Goal: Task Accomplishment & Management: Manage account settings

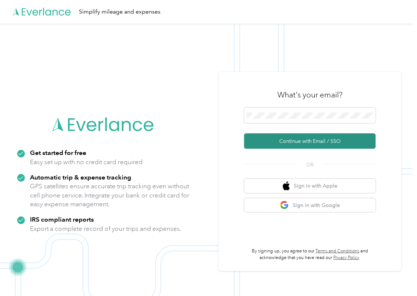
click at [270, 139] on button "Continue with Email / SSO" at bounding box center [310, 140] width 132 height 15
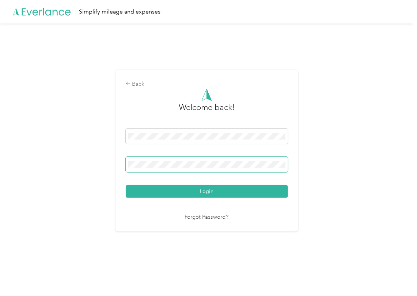
click at [182, 160] on span at bounding box center [207, 164] width 162 height 15
click at [154, 187] on button "Login" at bounding box center [207, 191] width 162 height 13
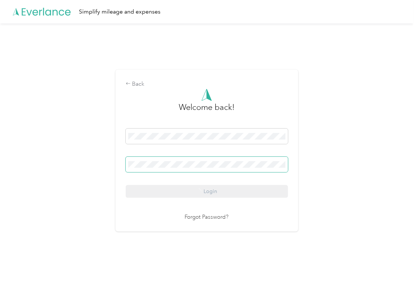
click at [145, 160] on span at bounding box center [207, 164] width 162 height 15
click at [143, 160] on span at bounding box center [207, 164] width 162 height 15
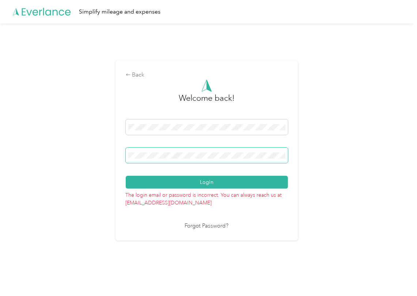
click at [143, 160] on span at bounding box center [207, 154] width 162 height 15
click at [142, 158] on span at bounding box center [207, 154] width 162 height 15
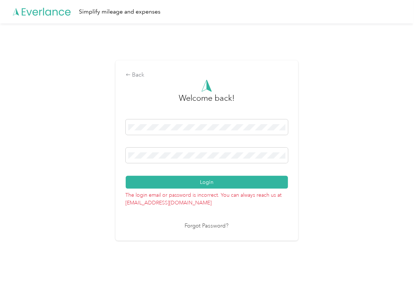
click at [141, 174] on div "Login" at bounding box center [207, 153] width 162 height 69
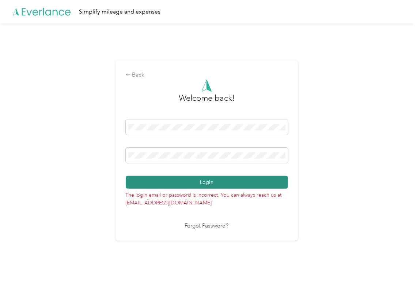
click at [140, 182] on button "Login" at bounding box center [207, 182] width 162 height 13
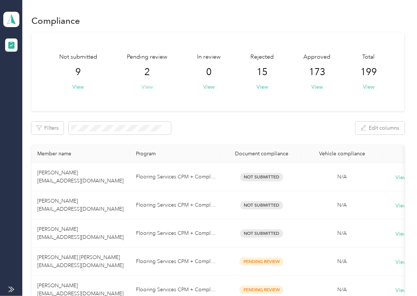
click at [150, 85] on button "View" at bounding box center [147, 87] width 11 height 8
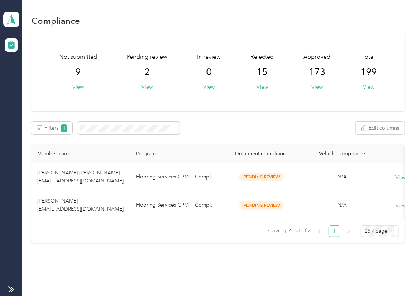
drag, startPoint x: 224, startPoint y: 127, endPoint x: 228, endPoint y: 129, distance: 4.6
click at [224, 127] on div "Filters 1 Edit columns" at bounding box center [217, 127] width 373 height 13
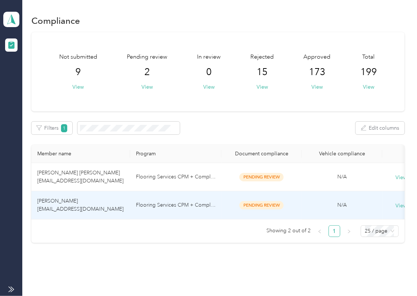
click at [91, 205] on span "[PERSON_NAME] [EMAIL_ADDRESS][DOMAIN_NAME]" at bounding box center [80, 205] width 86 height 14
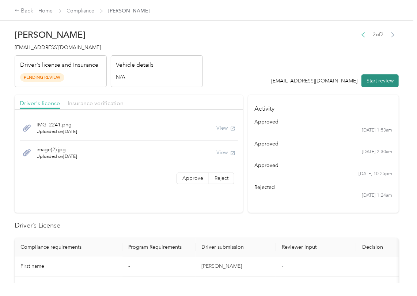
click at [384, 78] on button "Start review" at bounding box center [380, 80] width 37 height 13
click at [311, 62] on div "2 of 2 [EMAIL_ADDRESS][DOMAIN_NAME] Start review" at bounding box center [331, 59] width 135 height 58
click at [192, 179] on span "Approve" at bounding box center [193, 178] width 21 height 6
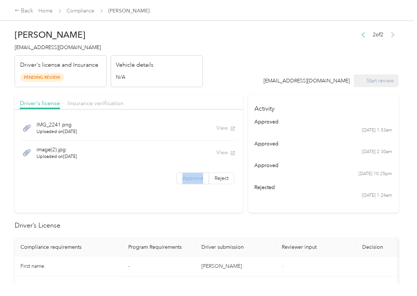
click at [192, 179] on span "Approve" at bounding box center [193, 178] width 21 height 6
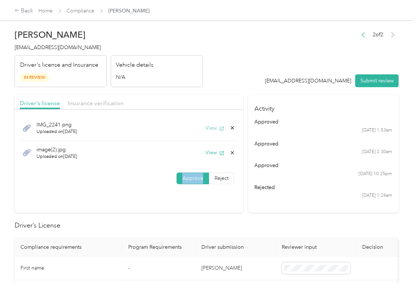
click at [214, 131] on button "View" at bounding box center [215, 128] width 19 height 8
click at [210, 149] on button "View" at bounding box center [215, 153] width 19 height 8
click at [210, 101] on div "Driver's license Insurance verification" at bounding box center [129, 102] width 229 height 15
click at [98, 107] on div "Insurance verification" at bounding box center [96, 103] width 56 height 9
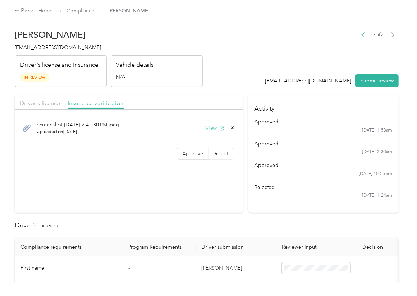
click at [213, 124] on button "View" at bounding box center [215, 128] width 19 height 8
click at [188, 154] on span "Approve" at bounding box center [193, 153] width 21 height 6
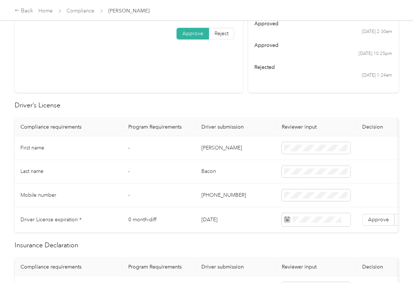
scroll to position [146, 0]
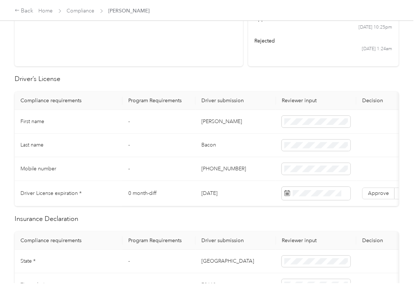
click at [217, 194] on td "[DATE]" at bounding box center [236, 193] width 80 height 25
copy td "[DATE]"
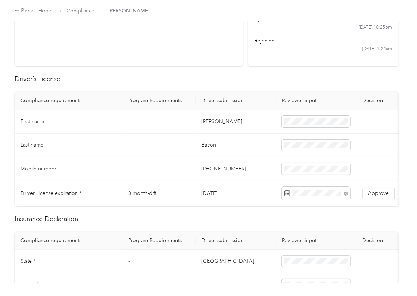
click at [379, 196] on span "Approve" at bounding box center [378, 193] width 21 height 6
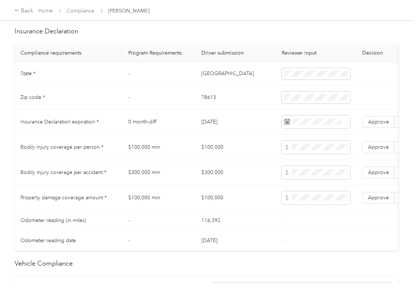
scroll to position [341, 0]
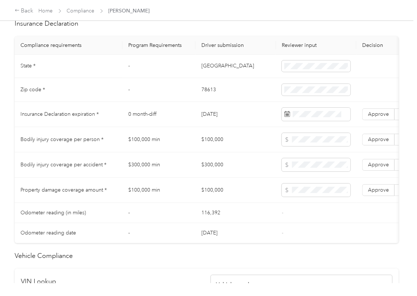
click at [203, 71] on td "[GEOGRAPHIC_DATA]" at bounding box center [236, 67] width 80 height 24
click at [209, 97] on td "78613" at bounding box center [236, 90] width 80 height 24
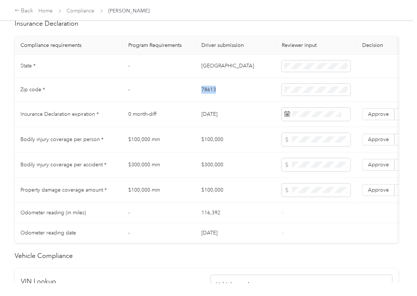
click at [209, 97] on td "78613" at bounding box center [236, 90] width 80 height 24
copy td "78613"
click at [204, 144] on td "$100,000" at bounding box center [236, 139] width 80 height 25
click at [371, 117] on span "Approve" at bounding box center [378, 114] width 21 height 6
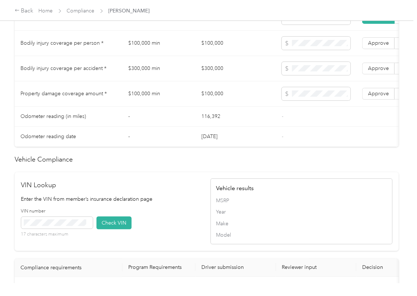
scroll to position [659, 0]
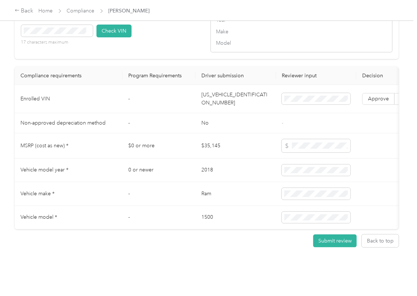
click at [217, 85] on td "[US_VEHICLE_IDENTIFICATION_NUMBER]" at bounding box center [236, 99] width 80 height 28
click at [210, 85] on td "[US_VEHICLE_IDENTIFICATION_NUMBER]" at bounding box center [236, 99] width 80 height 28
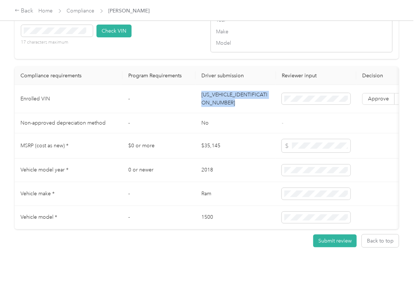
copy td "[US_VEHICLE_IDENTIFICATION_NUMBER]"
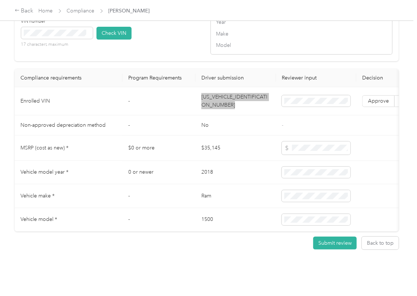
scroll to position [610, 0]
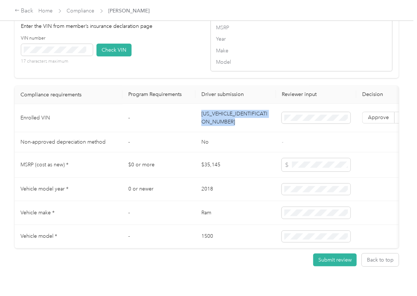
click at [172, 70] on div "VIN number 17 characters maximum Check VIN" at bounding box center [112, 52] width 182 height 35
click at [114, 56] on button "Check VIN" at bounding box center [114, 50] width 35 height 13
click at [110, 56] on button "Check VIN" at bounding box center [114, 50] width 35 height 13
click at [378, 124] on label "Approve" at bounding box center [378, 118] width 33 height 12
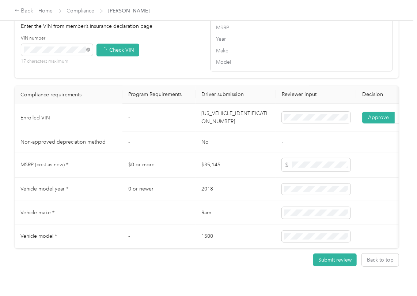
click at [385, 124] on label "Approve" at bounding box center [378, 118] width 33 height 12
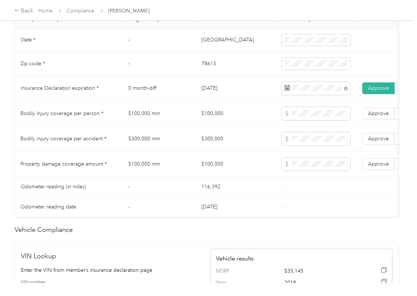
scroll to position [366, 0]
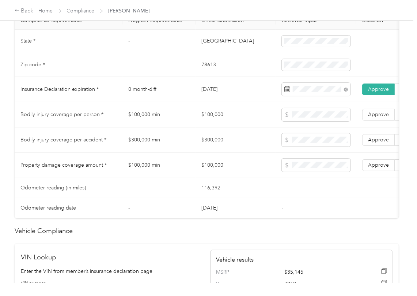
click at [210, 123] on td "$100,000" at bounding box center [236, 114] width 80 height 25
copy td "$100,000"
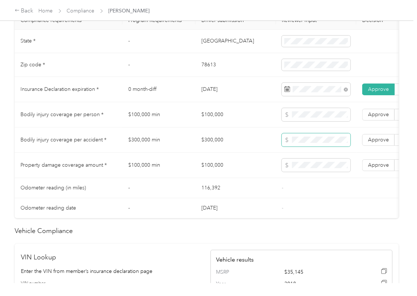
click at [282, 145] on span at bounding box center [316, 139] width 69 height 13
click at [372, 117] on span "Approve" at bounding box center [378, 114] width 21 height 6
click at [366, 143] on label "Approve" at bounding box center [378, 140] width 33 height 12
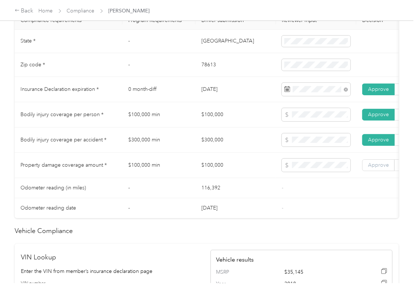
click at [375, 168] on span "Approve" at bounding box center [378, 165] width 21 height 6
click at [232, 138] on td "$300,000" at bounding box center [236, 139] width 80 height 25
click at [223, 145] on td "$300,000" at bounding box center [236, 139] width 80 height 25
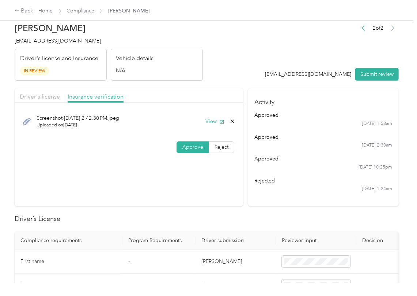
scroll to position [0, 0]
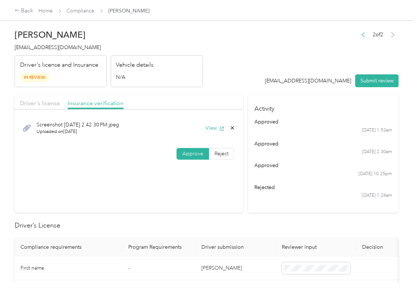
click at [230, 127] on icon at bounding box center [233, 128] width 6 height 6
click at [211, 132] on button "Yes" at bounding box center [212, 134] width 14 height 12
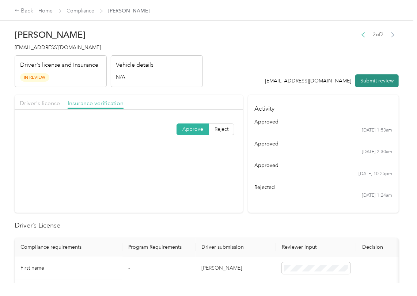
click at [366, 78] on button "Submit review" at bounding box center [378, 80] width 44 height 13
click at [66, 43] on div "[PERSON_NAME] [EMAIL_ADDRESS][DOMAIN_NAME] Driver's license and Insurance In Re…" at bounding box center [109, 56] width 188 height 61
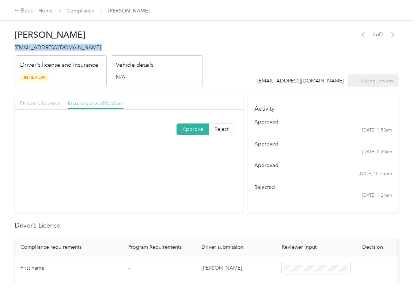
click at [66, 43] on div "[PERSON_NAME] [EMAIL_ADDRESS][DOMAIN_NAME] Driver's license and Insurance In Re…" at bounding box center [109, 56] width 188 height 61
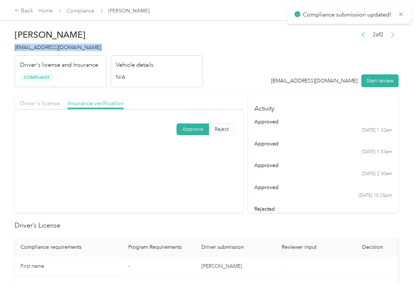
copy span "[EMAIL_ADDRESS][DOMAIN_NAME]"
click at [192, 186] on section "Driver's license Insurance verification Approve Reject" at bounding box center [129, 154] width 229 height 118
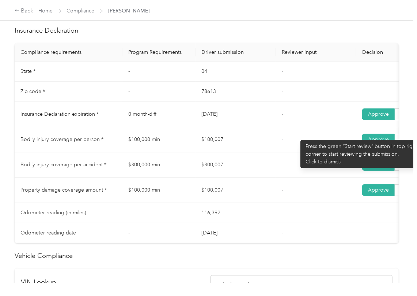
scroll to position [341, 0]
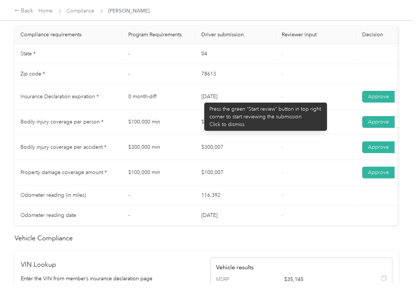
drag, startPoint x: 201, startPoint y: 99, endPoint x: 222, endPoint y: 120, distance: 30.5
click at [239, 99] on td "[DATE]" at bounding box center [236, 96] width 80 height 25
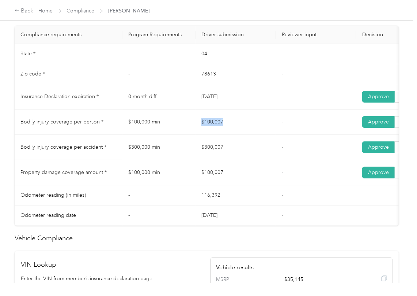
drag, startPoint x: 210, startPoint y: 135, endPoint x: 236, endPoint y: 158, distance: 35.5
click at [256, 135] on td "$100,007" at bounding box center [236, 121] width 80 height 25
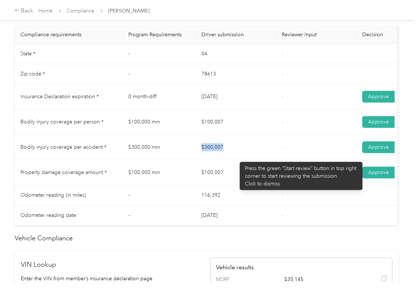
drag, startPoint x: 227, startPoint y: 166, endPoint x: 272, endPoint y: 168, distance: 45.4
click at [267, 160] on td "$300,007" at bounding box center [236, 147] width 80 height 25
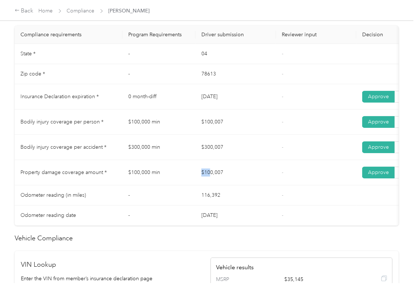
drag, startPoint x: 194, startPoint y: 181, endPoint x: 271, endPoint y: 187, distance: 77.0
click at [255, 185] on tr "Property damage coverage amount * $100,000 min $100,007 - Approve Reject" at bounding box center [273, 172] width 516 height 25
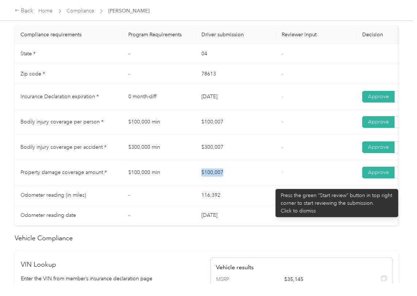
click at [272, 185] on td "$100,007" at bounding box center [236, 172] width 80 height 25
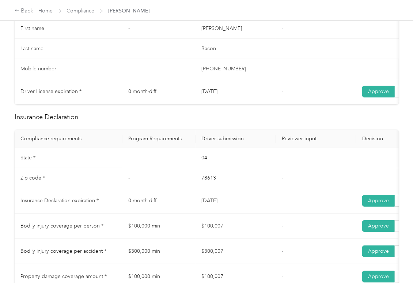
scroll to position [42, 0]
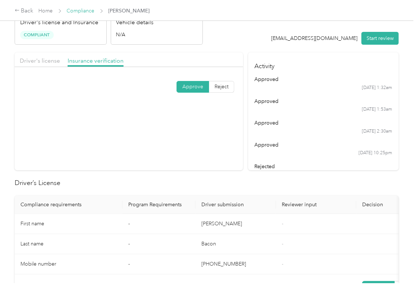
click at [86, 11] on link "Compliance" at bounding box center [81, 11] width 28 height 6
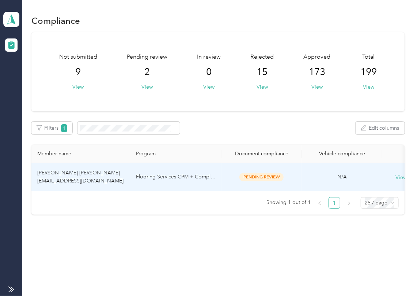
click at [76, 173] on span "[PERSON_NAME] [PERSON_NAME] [EMAIL_ADDRESS][DOMAIN_NAME]" at bounding box center [80, 176] width 86 height 14
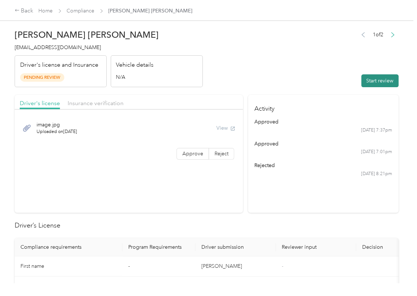
click at [372, 84] on button "Start review" at bounding box center [380, 80] width 37 height 13
drag, startPoint x: 309, startPoint y: 69, endPoint x: 229, endPoint y: 127, distance: 98.8
click at [308, 69] on header "[PERSON_NAME] [PERSON_NAME] [EMAIL_ADDRESS][DOMAIN_NAME] Driver's license and I…" at bounding box center [207, 56] width 384 height 61
click at [190, 151] on span "Approve" at bounding box center [193, 153] width 21 height 6
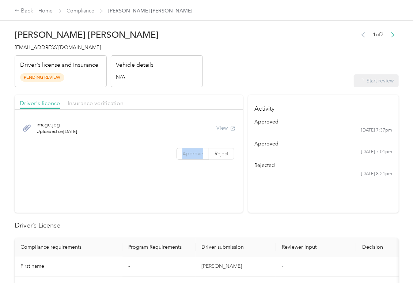
click at [190, 151] on span "Approve" at bounding box center [193, 153] width 21 height 6
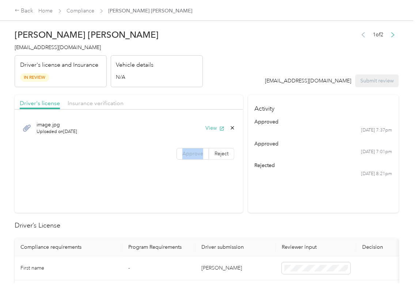
click at [188, 157] on label "Approve" at bounding box center [193, 154] width 33 height 12
click at [211, 128] on button "View" at bounding box center [215, 128] width 19 height 8
click at [218, 98] on div "Driver's license Insurance verification" at bounding box center [129, 102] width 229 height 15
click at [127, 105] on div "Driver's license Insurance verification" at bounding box center [129, 102] width 229 height 15
click at [113, 105] on span "Insurance verification" at bounding box center [96, 102] width 56 height 7
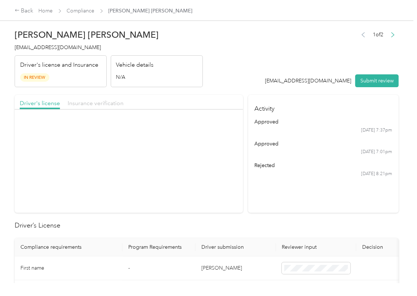
click at [113, 105] on span "Insurance verification" at bounding box center [96, 102] width 56 height 7
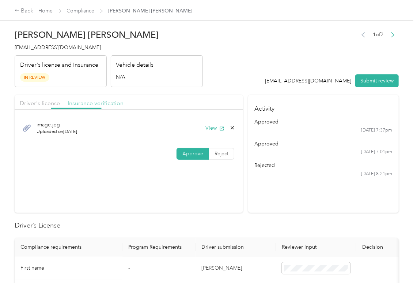
click at [113, 105] on span "Insurance verification" at bounding box center [96, 102] width 56 height 7
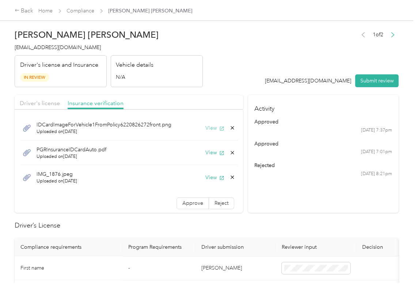
click at [206, 125] on button "View" at bounding box center [215, 128] width 19 height 8
click at [206, 149] on button "View" at bounding box center [215, 153] width 19 height 8
click at [206, 176] on button "View" at bounding box center [215, 177] width 19 height 8
click at [182, 199] on label "Approve" at bounding box center [193, 203] width 33 height 12
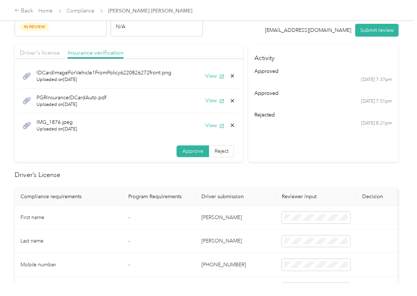
scroll to position [146, 0]
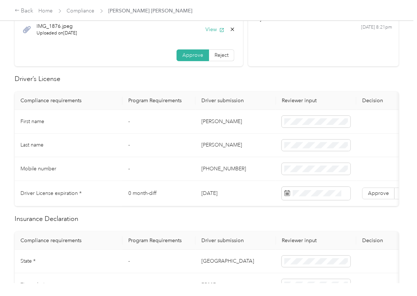
click at [215, 191] on td "[DATE]" at bounding box center [236, 193] width 80 height 25
copy td "[DATE]"
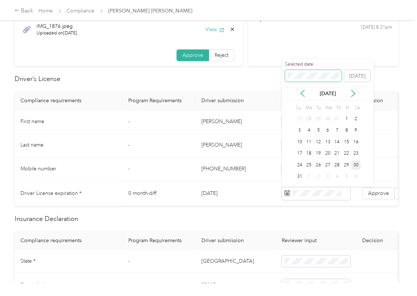
click at [296, 70] on span at bounding box center [313, 76] width 57 height 12
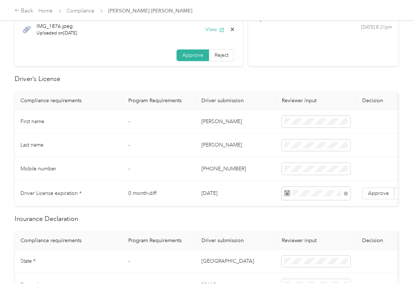
click at [374, 193] on span "Approve" at bounding box center [378, 193] width 21 height 6
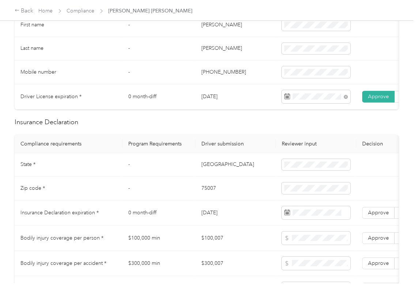
scroll to position [244, 0]
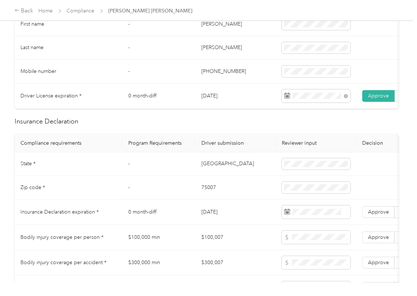
click at [202, 176] on td "[GEOGRAPHIC_DATA]" at bounding box center [236, 164] width 80 height 24
copy td "[GEOGRAPHIC_DATA]"
click at [193, 195] on td "-" at bounding box center [159, 188] width 73 height 24
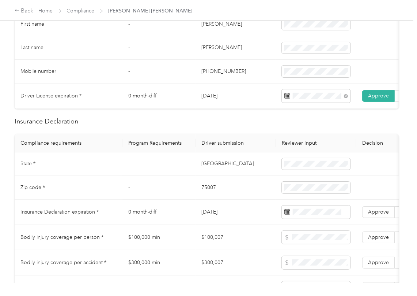
click at [204, 195] on td "75007" at bounding box center [236, 188] width 80 height 24
copy td "75007"
click at [300, 191] on span at bounding box center [316, 187] width 69 height 12
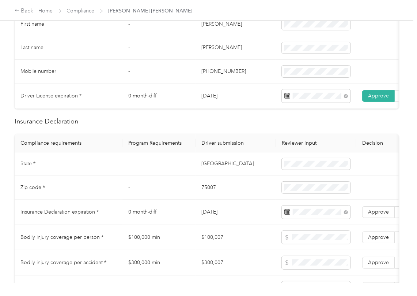
click at [188, 186] on td "-" at bounding box center [159, 188] width 73 height 24
click at [371, 215] on span "Approve" at bounding box center [378, 211] width 21 height 6
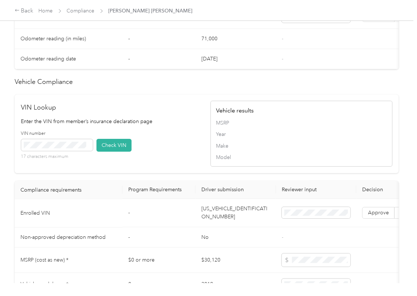
scroll to position [585, 0]
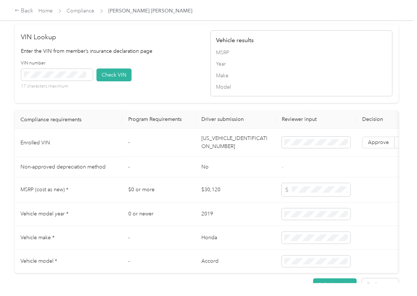
click at [219, 157] on td "[US_VEHICLE_IDENTIFICATION_NUMBER]" at bounding box center [236, 143] width 80 height 28
copy td "[US_VEHICLE_IDENTIFICATION_NUMBER]"
click at [121, 81] on button "Check VIN" at bounding box center [114, 74] width 35 height 13
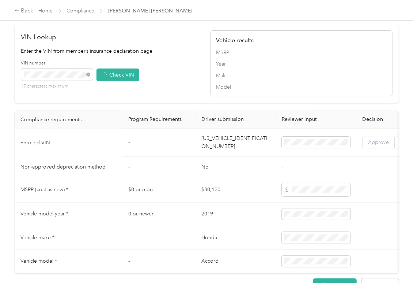
click at [372, 146] on span "Approve" at bounding box center [378, 142] width 21 height 6
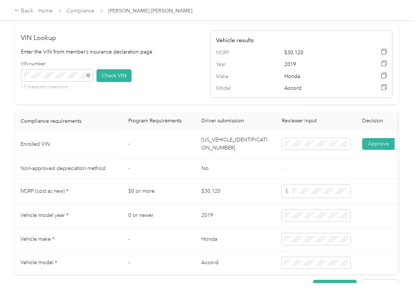
scroll to position [587, 0]
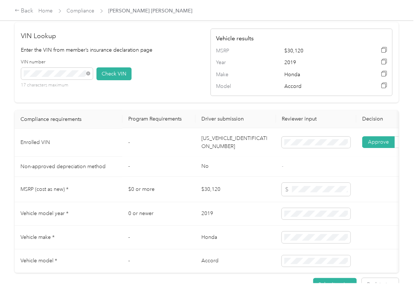
click at [171, 177] on td "-" at bounding box center [159, 167] width 73 height 20
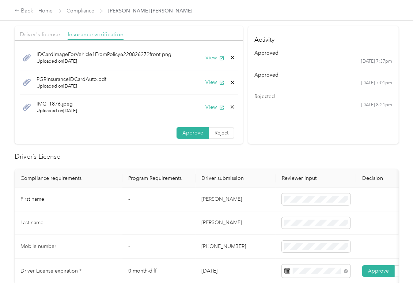
scroll to position [0, 0]
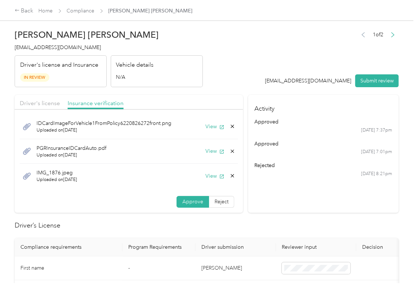
click at [208, 158] on div "PGRInsuranceIDCardAuto.pdf Uploaded on [DATE] View" at bounding box center [129, 151] width 218 height 25
click at [208, 154] on button "View" at bounding box center [215, 151] width 19 height 8
click at [230, 174] on icon at bounding box center [233, 176] width 6 height 6
click at [205, 182] on button "Yes" at bounding box center [205, 182] width 14 height 12
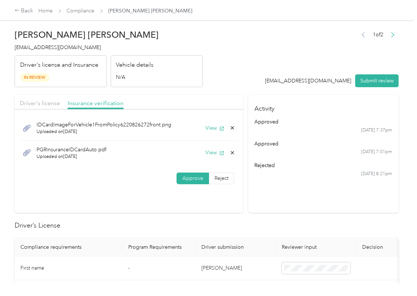
click at [231, 153] on icon at bounding box center [232, 152] width 3 height 3
drag, startPoint x: 205, startPoint y: 158, endPoint x: 10, endPoint y: 164, distance: 195.4
click at [205, 159] on button "Yes" at bounding box center [212, 159] width 14 height 12
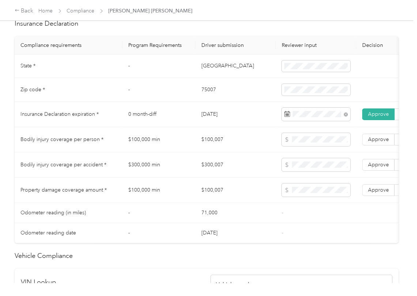
scroll to position [0, 135]
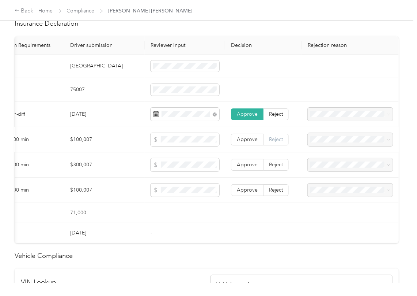
click at [281, 145] on label "Reject" at bounding box center [276, 140] width 25 height 12
click at [277, 168] on span "Reject" at bounding box center [276, 164] width 14 height 6
click at [270, 193] on span "Reject" at bounding box center [276, 190] width 14 height 6
click at [324, 164] on span "Bodily Injury per person is missing from uploaded Insurance Policy doc" at bounding box center [339, 168] width 61 height 22
click at [326, 191] on div "Bodily Injury per accident is missing from uploaded Insurance Policy doc" at bounding box center [346, 195] width 75 height 23
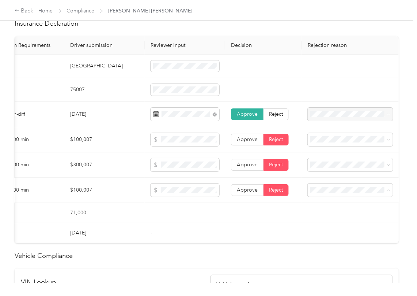
click at [328, 217] on span "Property damage coverage is missing from uploaded Insurance Policy doc" at bounding box center [343, 220] width 68 height 22
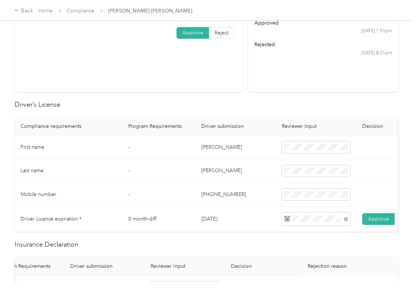
scroll to position [0, 0]
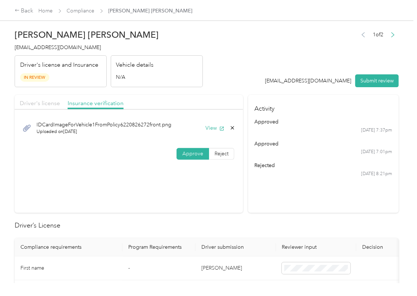
click at [48, 100] on span "Driver's license" at bounding box center [40, 102] width 40 height 7
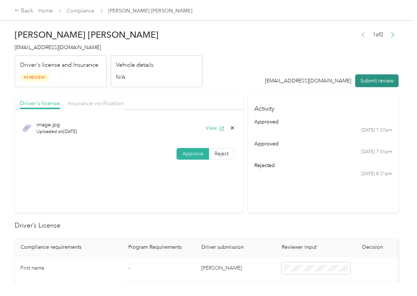
click at [372, 82] on button "Submit review" at bounding box center [378, 80] width 44 height 13
click at [52, 48] on span "[EMAIL_ADDRESS][DOMAIN_NAME]" at bounding box center [58, 47] width 86 height 6
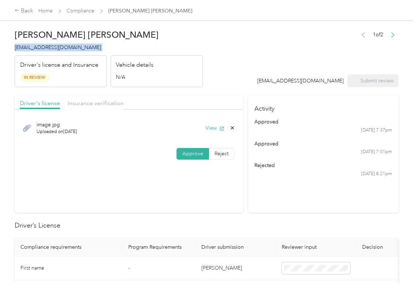
click at [52, 48] on span "[EMAIL_ADDRESS][DOMAIN_NAME]" at bounding box center [58, 47] width 86 height 6
copy span "[EMAIL_ADDRESS][DOMAIN_NAME]"
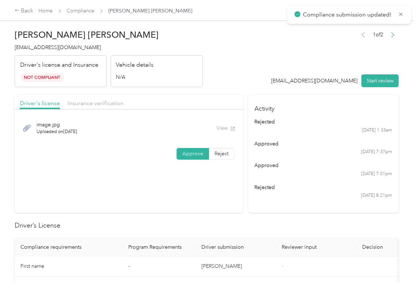
click at [221, 85] on header "[PERSON_NAME] [PERSON_NAME] [EMAIL_ADDRESS][DOMAIN_NAME] Driver's license and I…" at bounding box center [207, 56] width 384 height 61
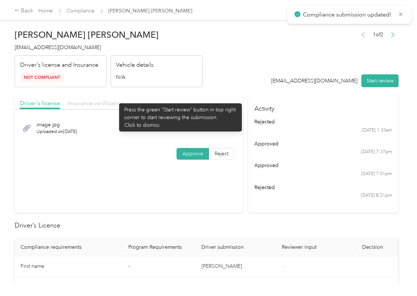
click at [100, 101] on span "Insurance verification" at bounding box center [96, 102] width 56 height 7
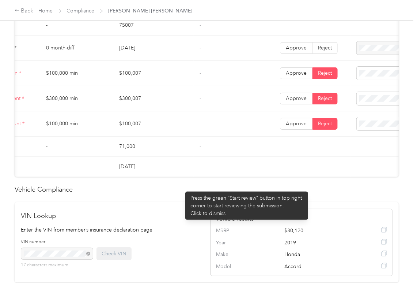
scroll to position [0, 29]
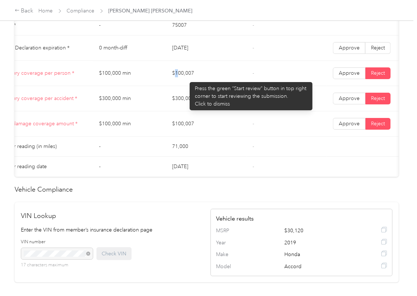
drag, startPoint x: 176, startPoint y: 82, endPoint x: 192, endPoint y: 82, distance: 15.4
click at [191, 78] on td "$100,007" at bounding box center [206, 73] width 80 height 25
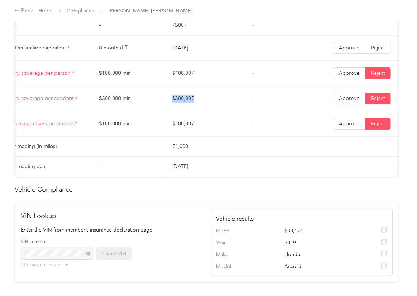
click at [199, 104] on td "$300,007" at bounding box center [206, 98] width 80 height 25
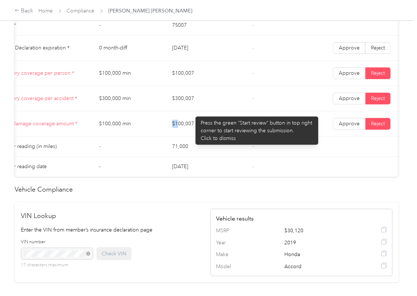
click at [223, 130] on td "$100,007" at bounding box center [206, 123] width 80 height 25
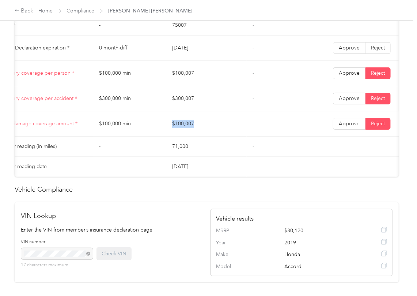
click at [228, 130] on td "$100,007" at bounding box center [206, 123] width 80 height 25
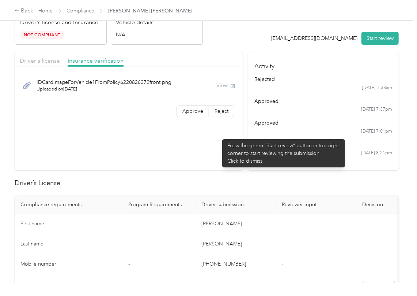
scroll to position [0, 0]
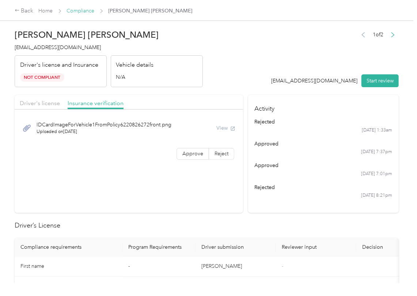
click at [77, 10] on link "Compliance" at bounding box center [81, 11] width 28 height 6
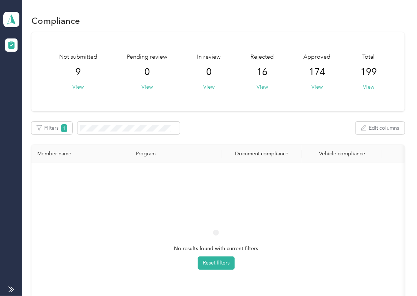
click at [283, 128] on div "Filters 1 Edit columns" at bounding box center [217, 127] width 373 height 13
click at [11, 18] on polygon at bounding box center [13, 19] width 4 height 10
click at [35, 76] on div "Log out" at bounding box center [24, 77] width 28 height 8
